Goal: Use online tool/utility: Utilize a website feature to perform a specific function

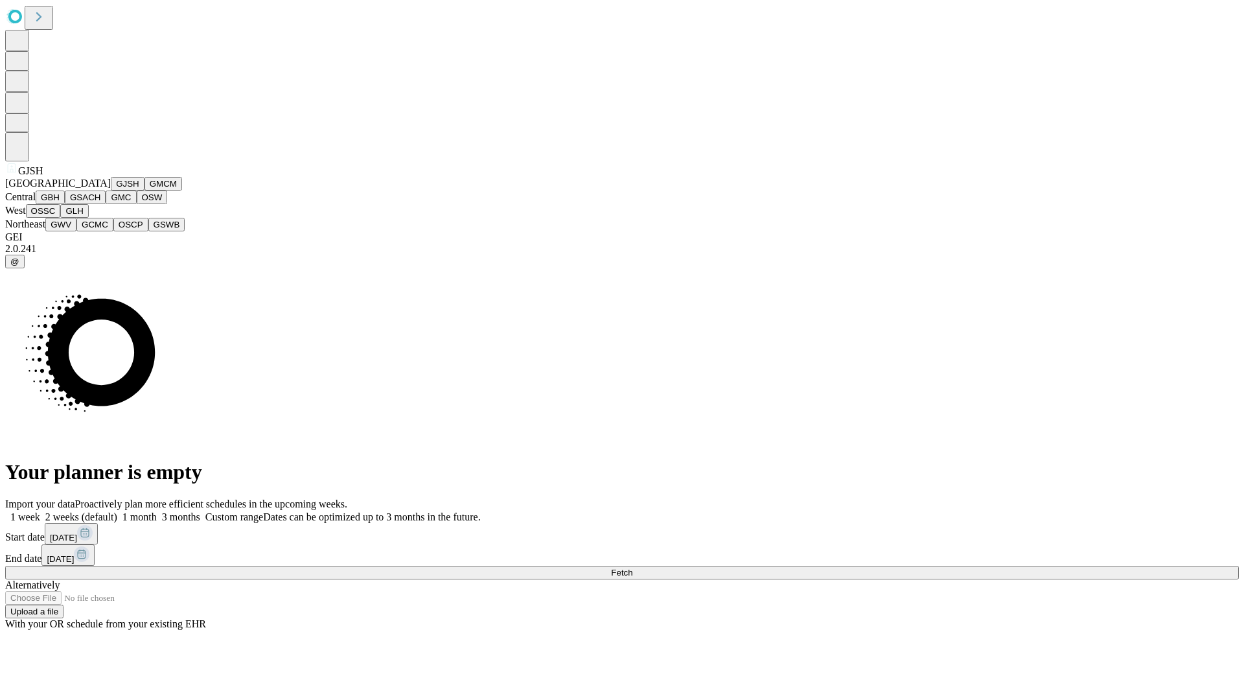
click at [111, 190] on button "GJSH" at bounding box center [128, 184] width 34 height 14
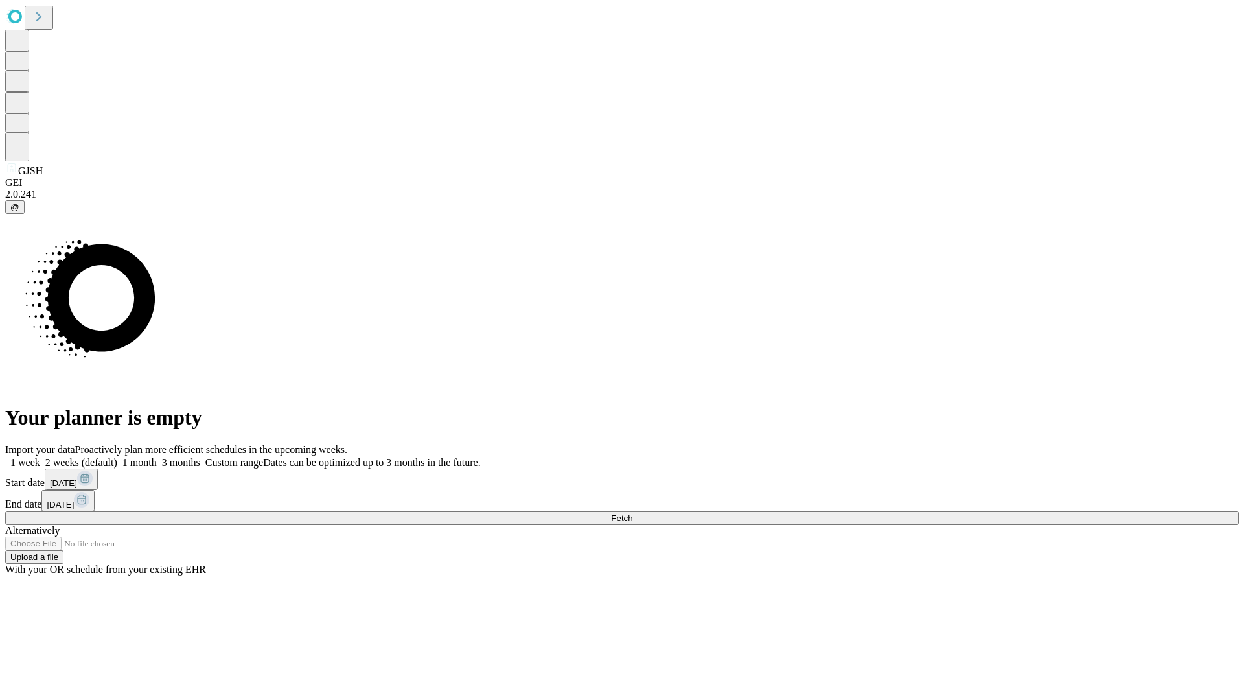
click at [117, 457] on label "2 weeks (default)" at bounding box center [78, 462] width 77 height 11
click at [632, 513] on span "Fetch" at bounding box center [621, 518] width 21 height 10
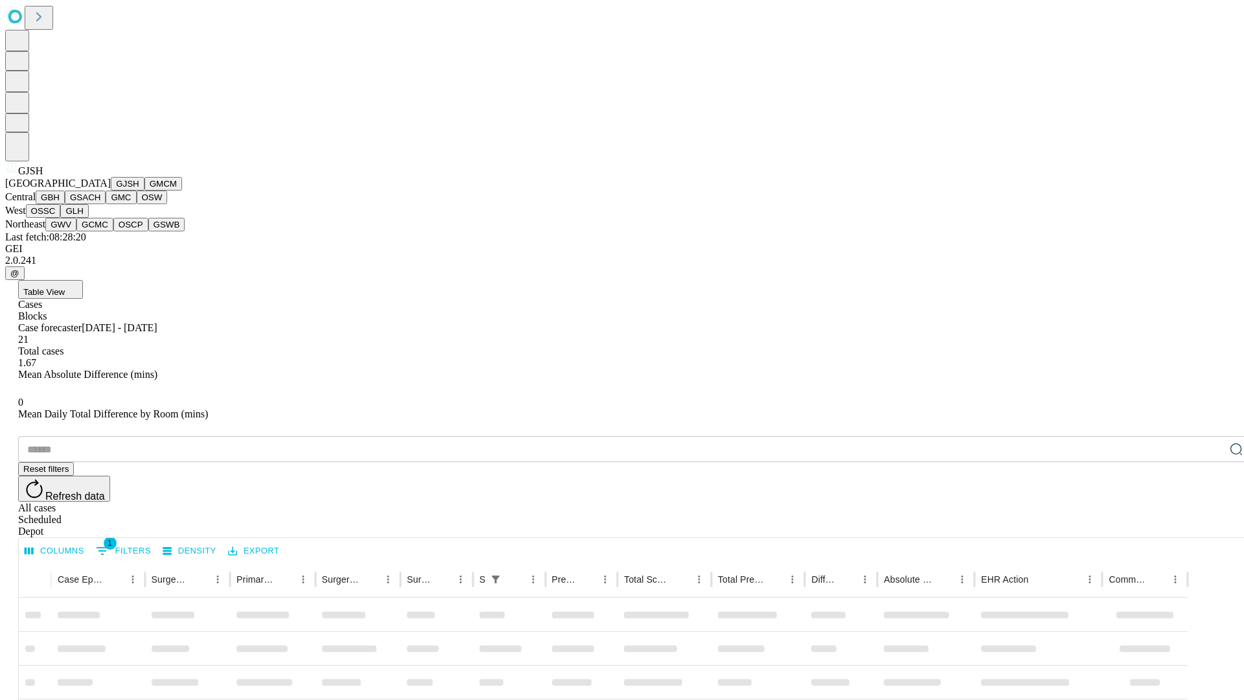
click at [144, 190] on button "GMCM" at bounding box center [163, 184] width 38 height 14
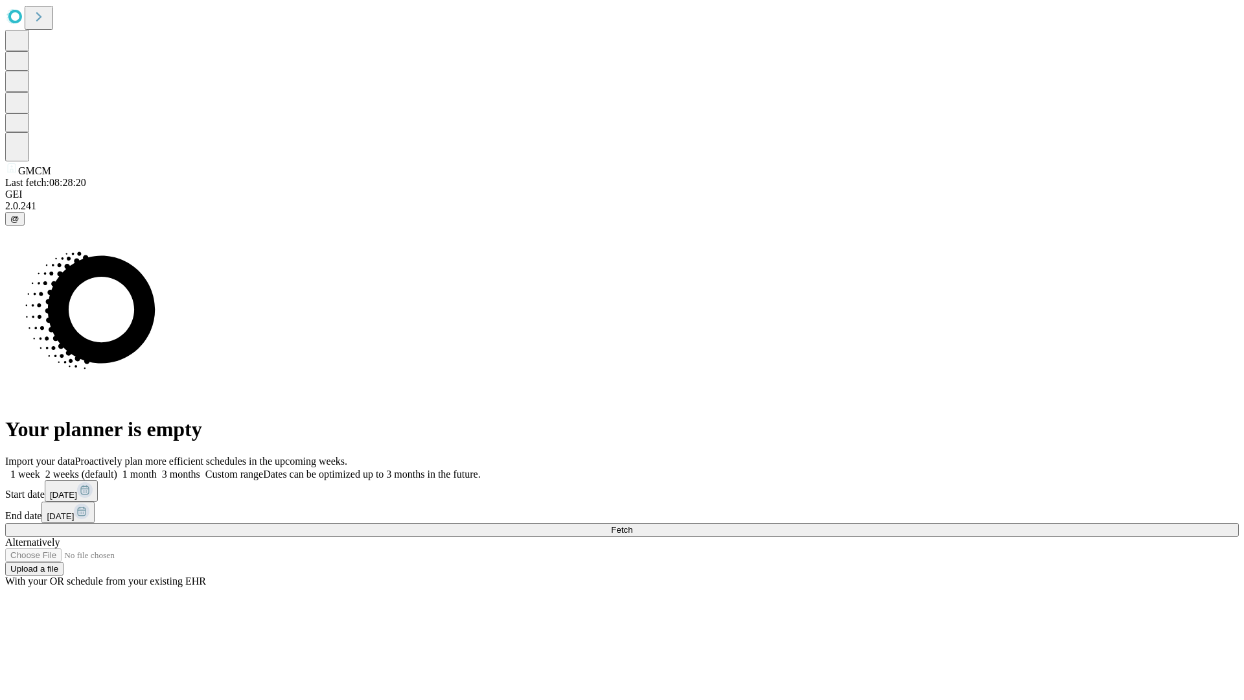
click at [117, 468] on label "2 weeks (default)" at bounding box center [78, 473] width 77 height 11
click at [632, 525] on span "Fetch" at bounding box center [621, 530] width 21 height 10
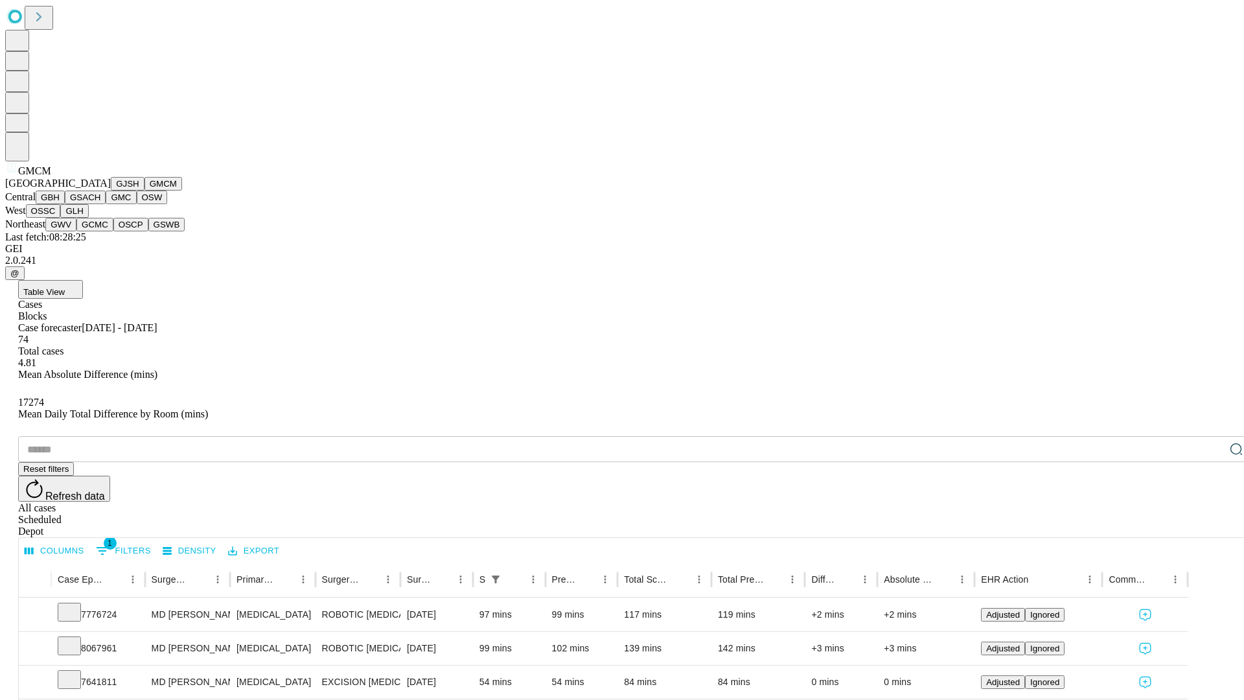
click at [65, 204] on button "GBH" at bounding box center [50, 197] width 29 height 14
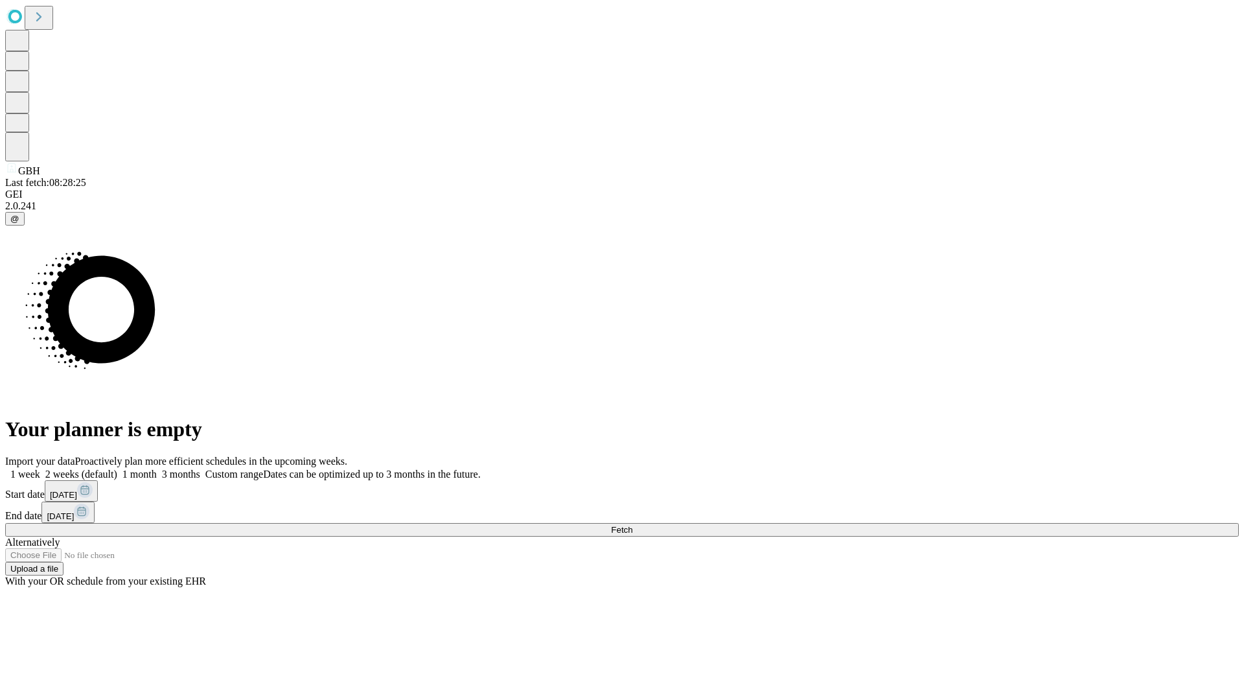
click at [632, 525] on span "Fetch" at bounding box center [621, 530] width 21 height 10
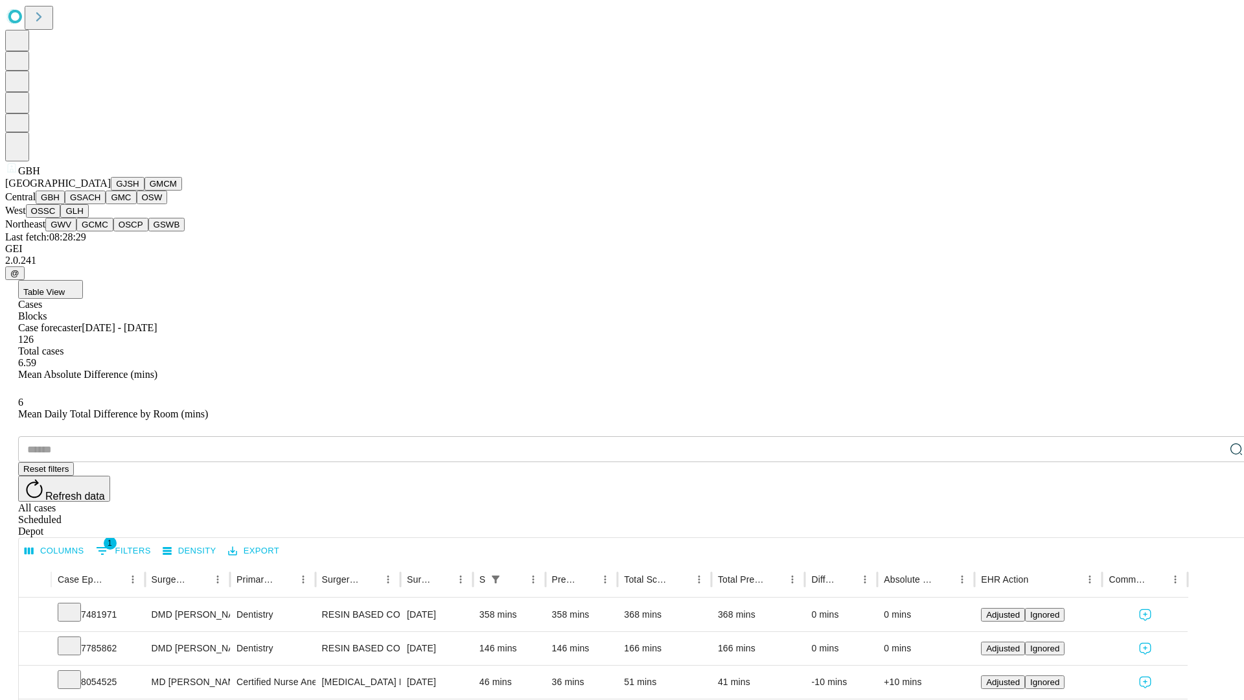
click at [100, 204] on button "GSACH" at bounding box center [85, 197] width 41 height 14
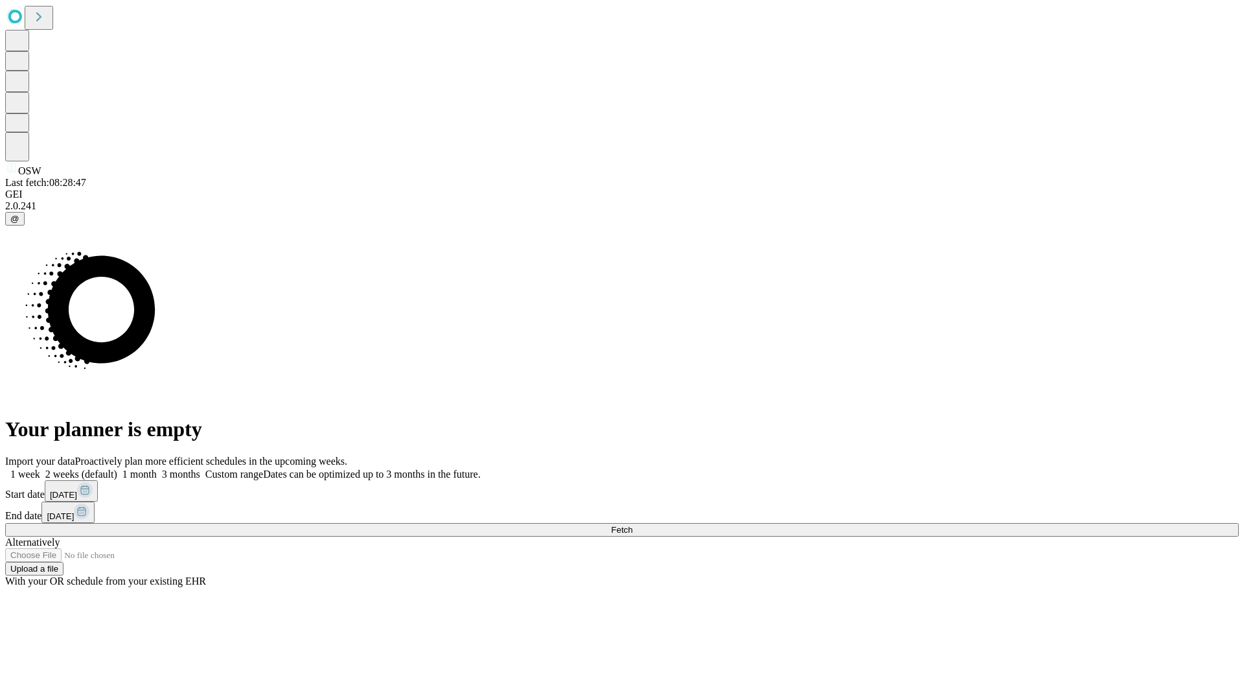
click at [632, 525] on span "Fetch" at bounding box center [621, 530] width 21 height 10
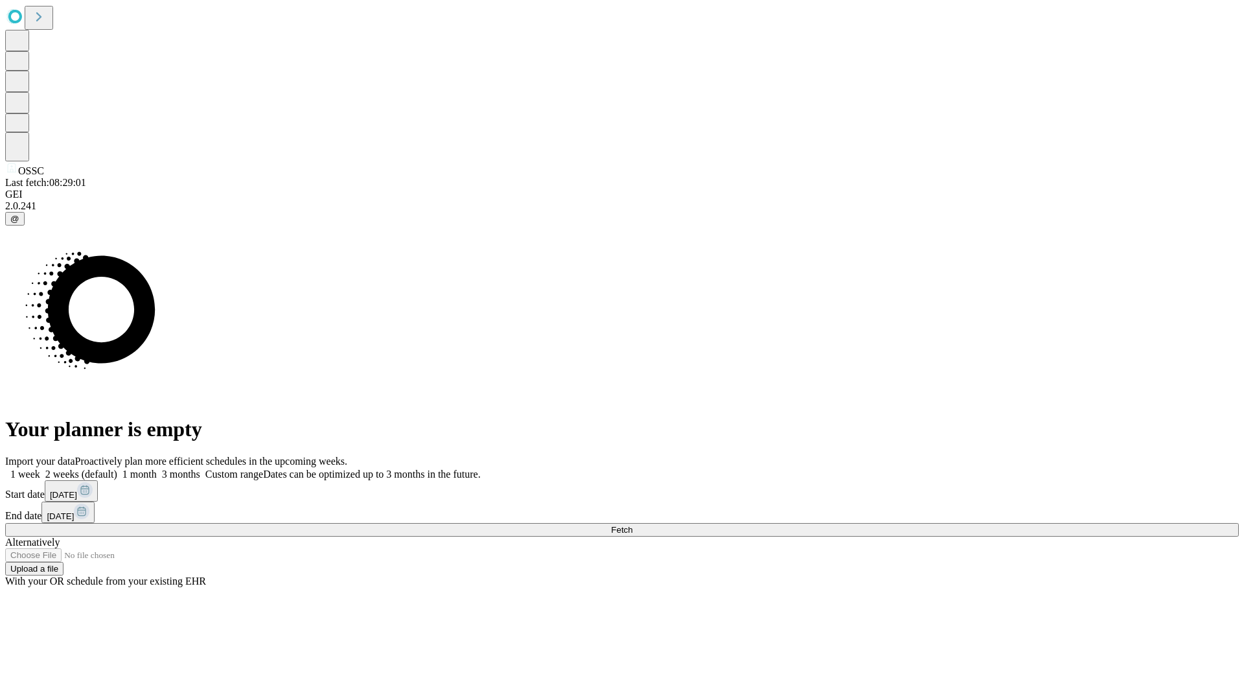
click at [117, 468] on label "2 weeks (default)" at bounding box center [78, 473] width 77 height 11
click at [632, 525] on span "Fetch" at bounding box center [621, 530] width 21 height 10
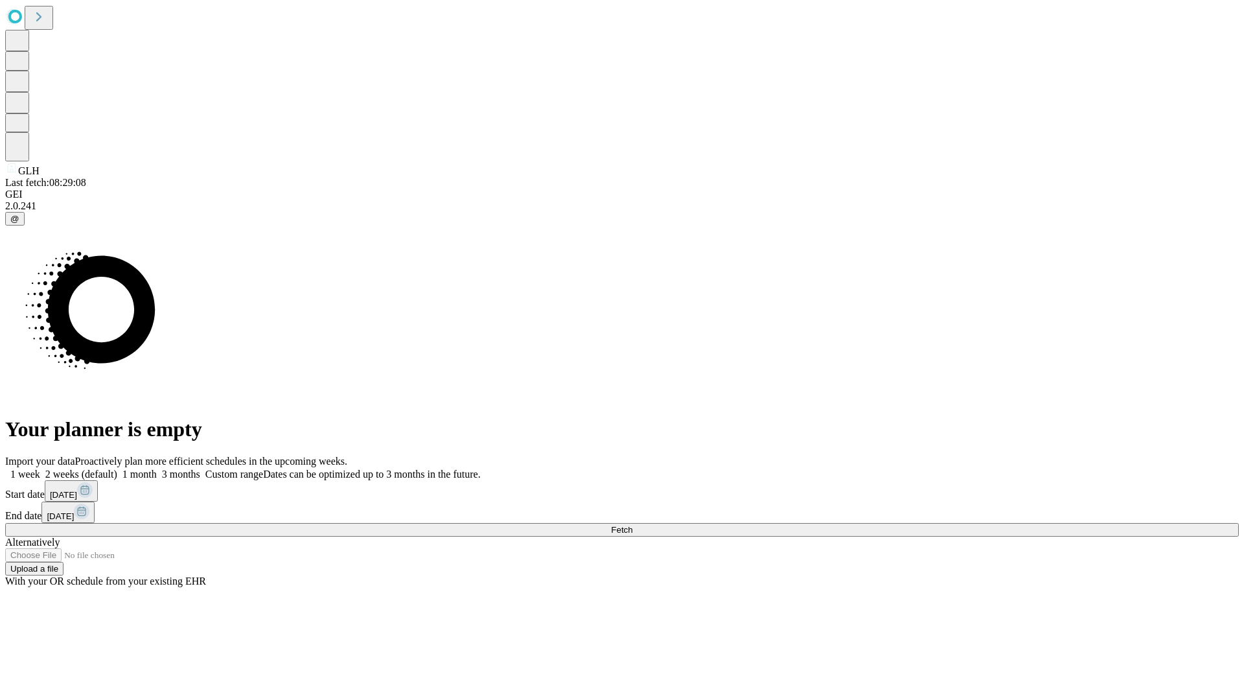
click at [117, 468] on label "2 weeks (default)" at bounding box center [78, 473] width 77 height 11
click at [632, 525] on span "Fetch" at bounding box center [621, 530] width 21 height 10
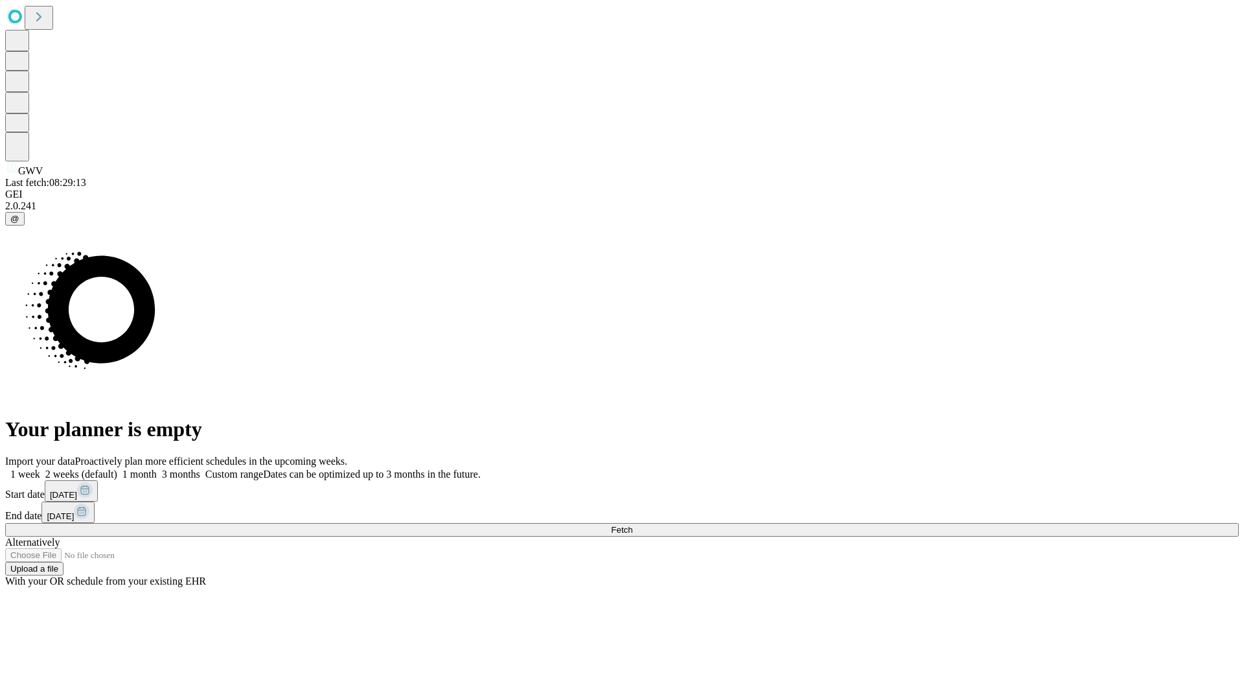
click at [117, 468] on label "2 weeks (default)" at bounding box center [78, 473] width 77 height 11
click at [632, 525] on span "Fetch" at bounding box center [621, 530] width 21 height 10
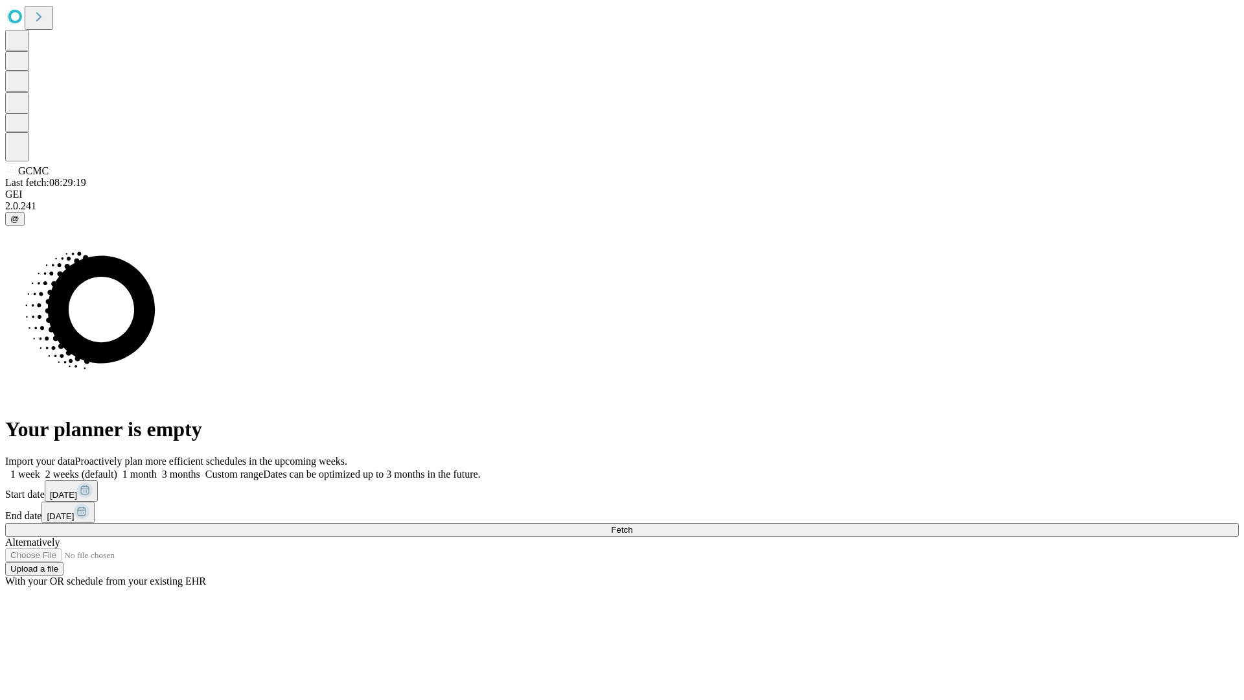
click at [632, 525] on span "Fetch" at bounding box center [621, 530] width 21 height 10
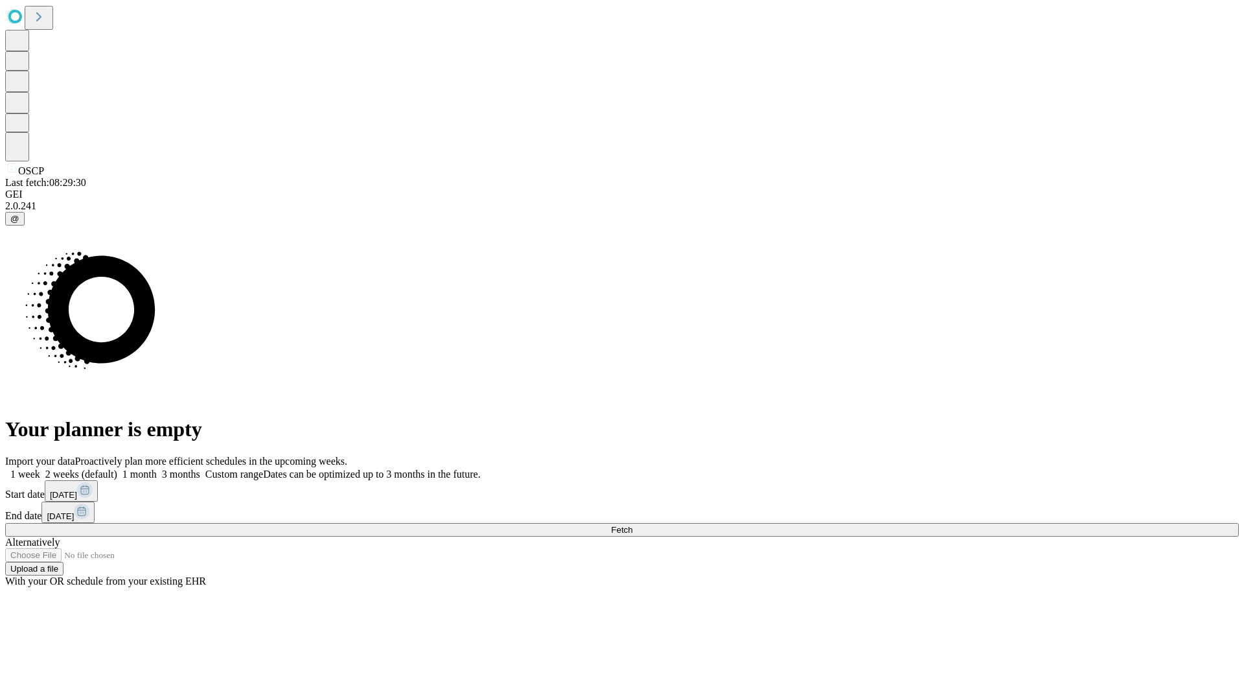
click at [117, 468] on label "2 weeks (default)" at bounding box center [78, 473] width 77 height 11
click at [632, 525] on span "Fetch" at bounding box center [621, 530] width 21 height 10
